Goal: Check status: Check status

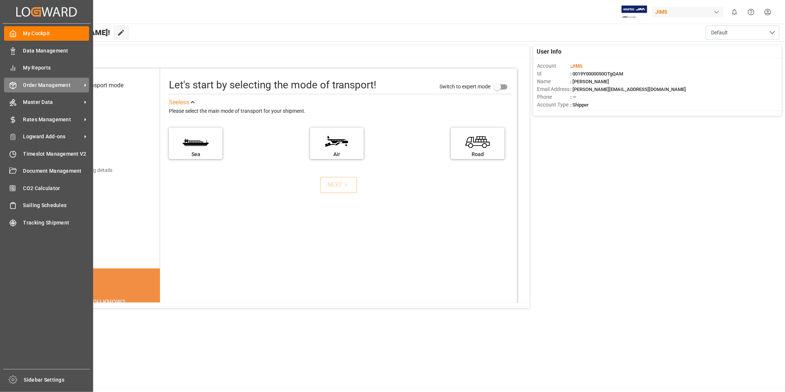
click at [81, 83] on span "Order Management" at bounding box center [52, 85] width 58 height 8
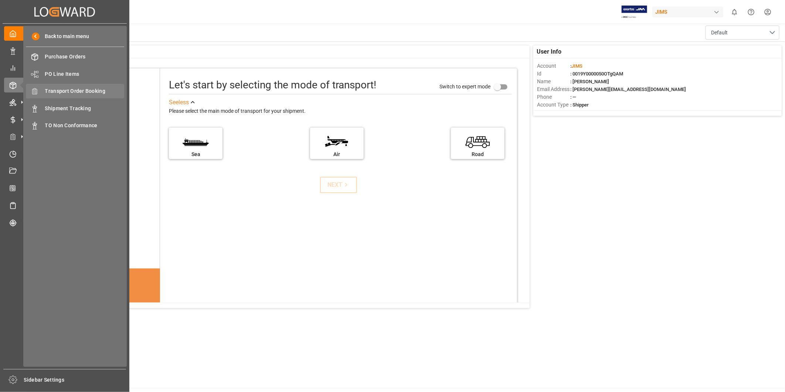
click at [94, 89] on span "Transport Order Booking" at bounding box center [84, 91] width 79 height 8
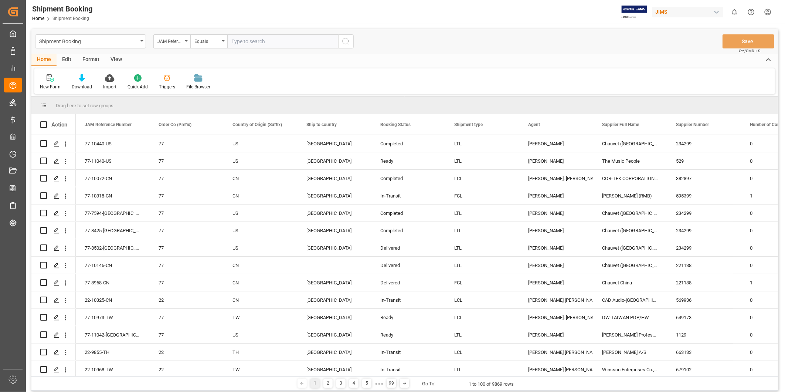
click at [260, 41] on input "text" at bounding box center [282, 41] width 111 height 14
type input "884324276125"
click at [266, 38] on input "text" at bounding box center [282, 41] width 111 height 14
paste input "22-11018-[GEOGRAPHIC_DATA]"
type input "22-11018-[GEOGRAPHIC_DATA]"
